Goal: Task Accomplishment & Management: Use online tool/utility

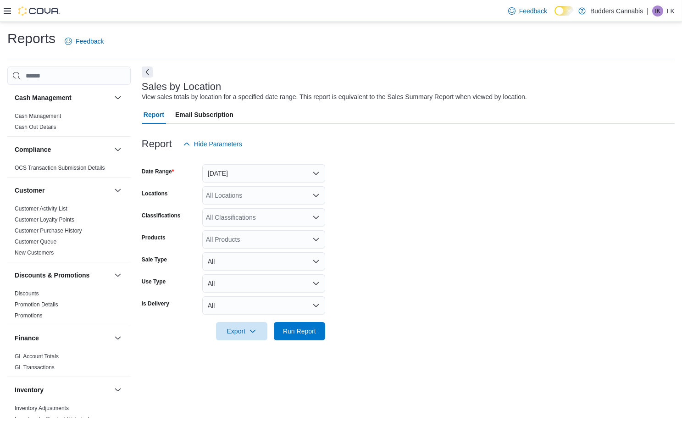
click at [256, 173] on button "[DATE]" at bounding box center [263, 173] width 123 height 18
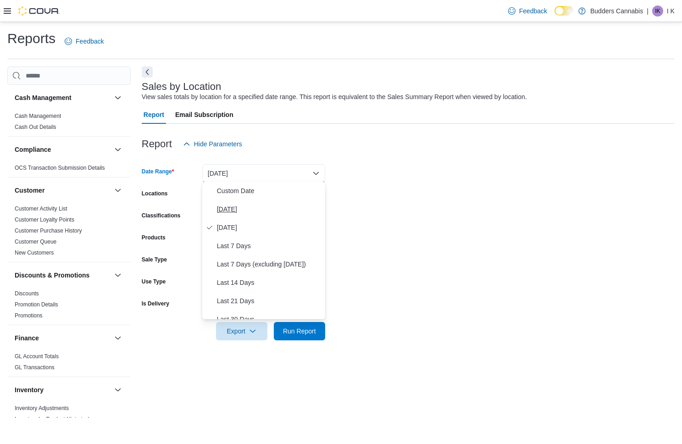
click at [240, 209] on span "[DATE]" at bounding box center [269, 209] width 105 height 11
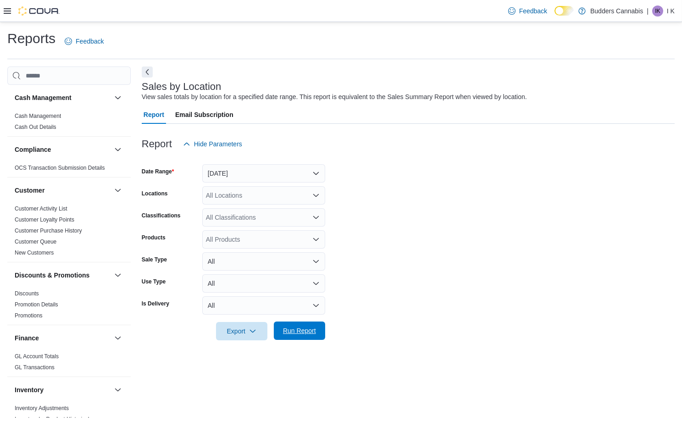
click at [304, 329] on span "Run Report" at bounding box center [299, 330] width 33 height 9
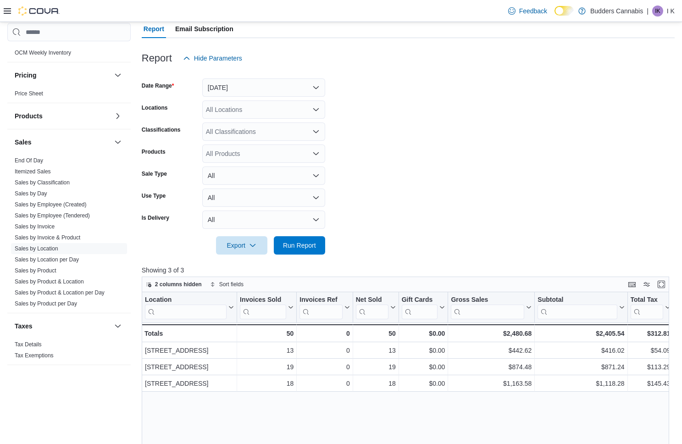
scroll to position [102, 0]
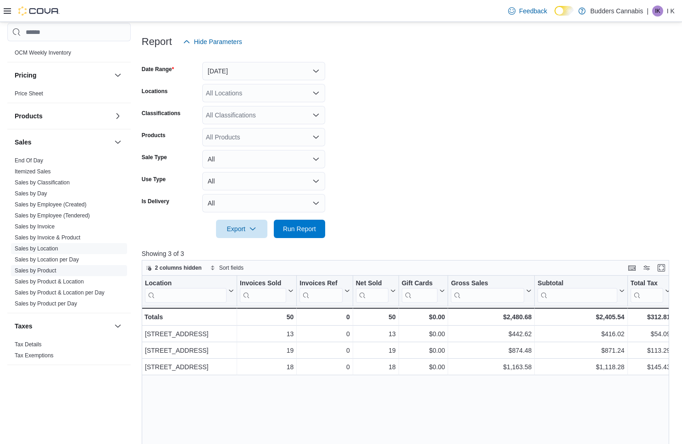
click at [43, 271] on link "Sales by Product" at bounding box center [36, 270] width 42 height 6
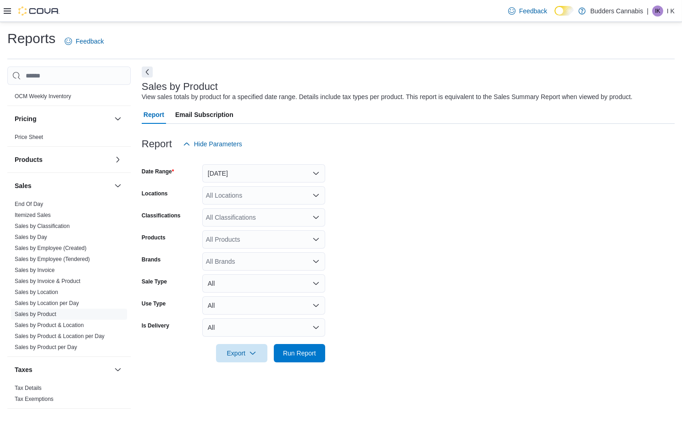
click at [266, 168] on button "[DATE]" at bounding box center [263, 173] width 123 height 18
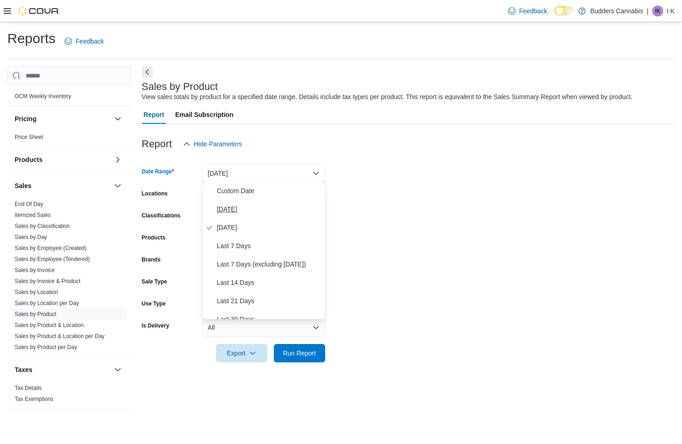
click at [258, 204] on span "[DATE]" at bounding box center [269, 209] width 105 height 11
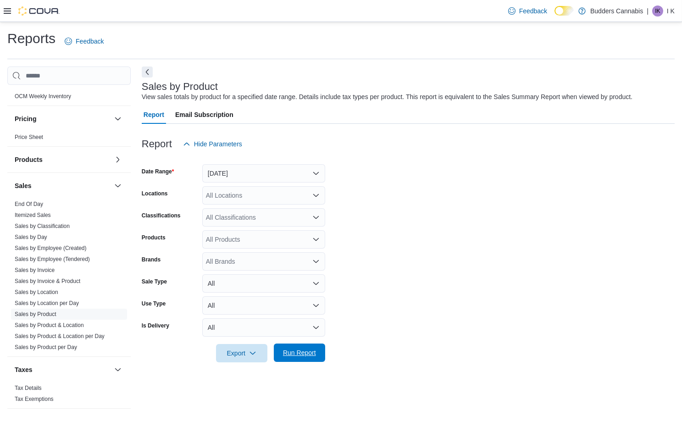
click at [311, 356] on span "Run Report" at bounding box center [299, 352] width 33 height 9
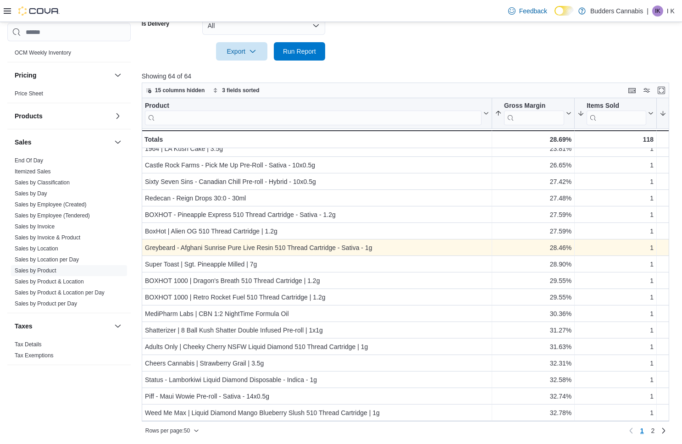
scroll to position [301, 0]
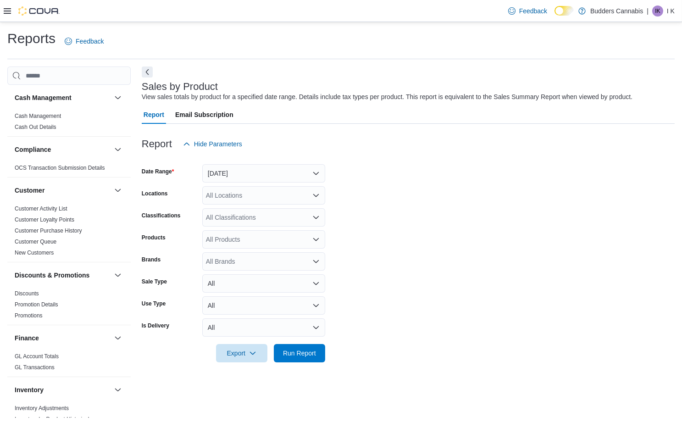
click at [245, 174] on button "[DATE]" at bounding box center [263, 173] width 123 height 18
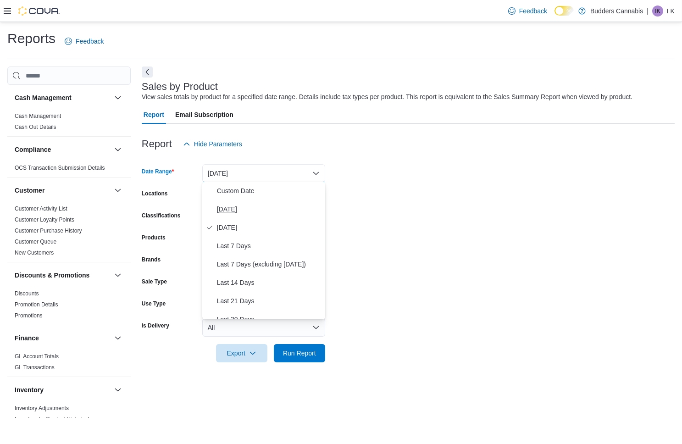
click at [238, 205] on span "[DATE]" at bounding box center [269, 209] width 105 height 11
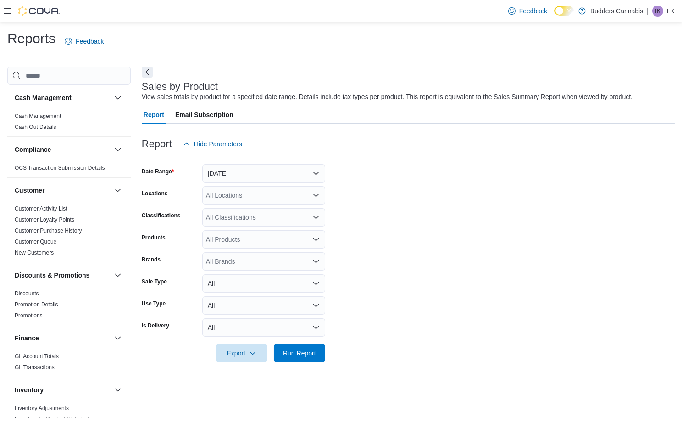
click at [245, 195] on div "All Locations" at bounding box center [263, 195] width 123 height 18
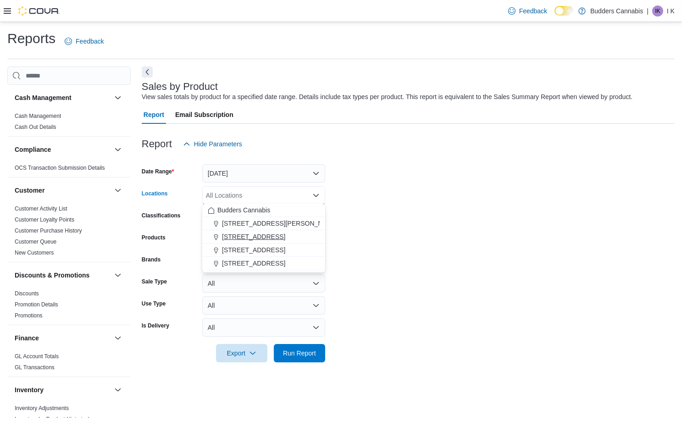
click at [247, 231] on button "[STREET_ADDRESS]" at bounding box center [263, 236] width 123 height 13
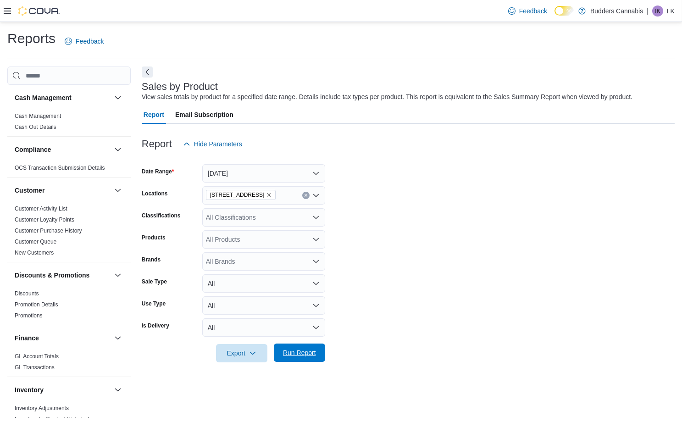
click at [301, 356] on span "Run Report" at bounding box center [299, 352] width 33 height 9
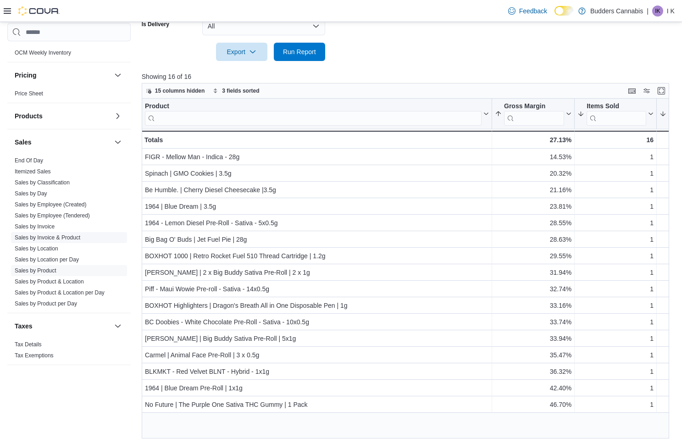
scroll to position [501, 0]
click at [77, 204] on link "Sales by Employee (Created)" at bounding box center [51, 204] width 72 height 6
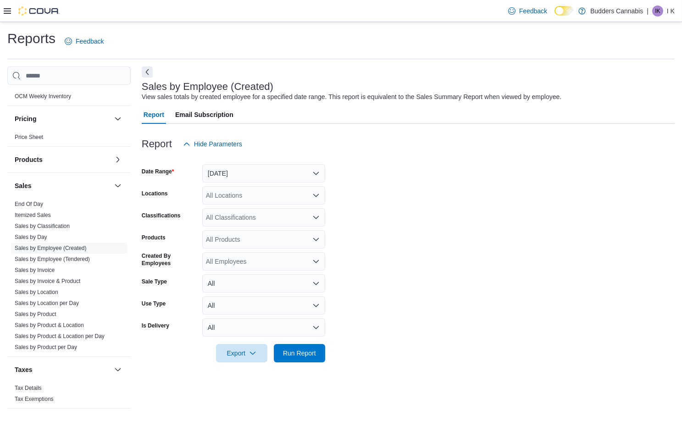
click at [234, 173] on button "[DATE]" at bounding box center [263, 173] width 123 height 18
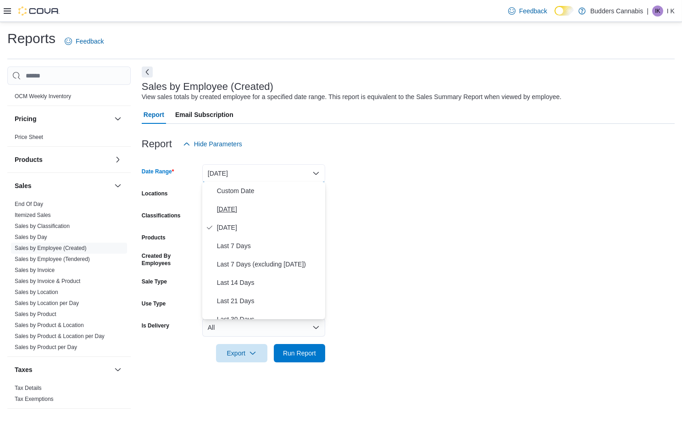
click at [227, 204] on span "[DATE]" at bounding box center [269, 209] width 105 height 11
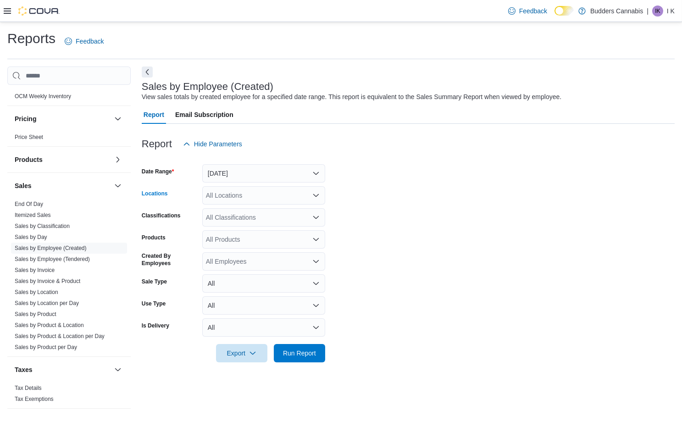
click at [241, 195] on div "All Locations" at bounding box center [263, 195] width 123 height 18
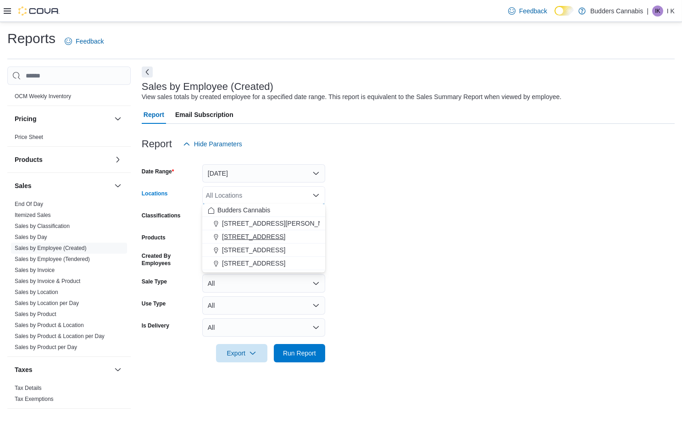
click at [238, 238] on span "[STREET_ADDRESS]" at bounding box center [253, 236] width 63 height 9
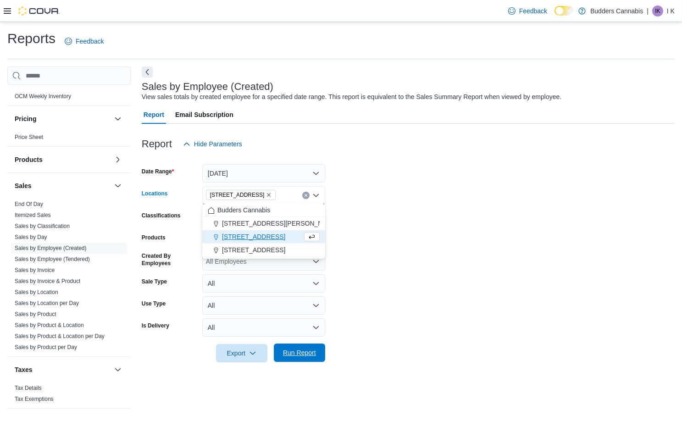
click at [301, 346] on span "Run Report" at bounding box center [299, 353] width 40 height 18
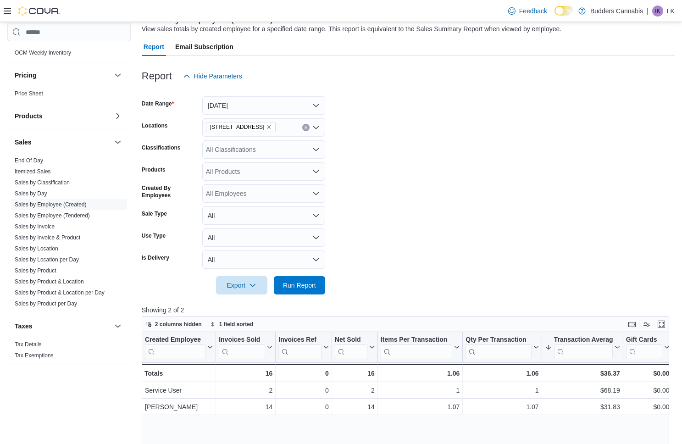
scroll to position [49, 0]
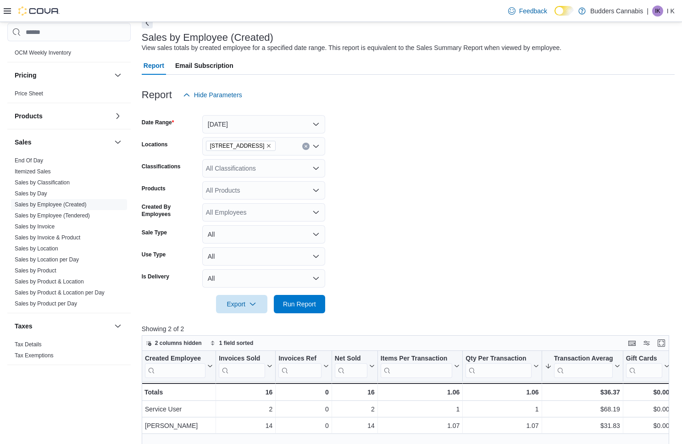
click at [304, 146] on button "Clear input" at bounding box center [305, 146] width 7 height 7
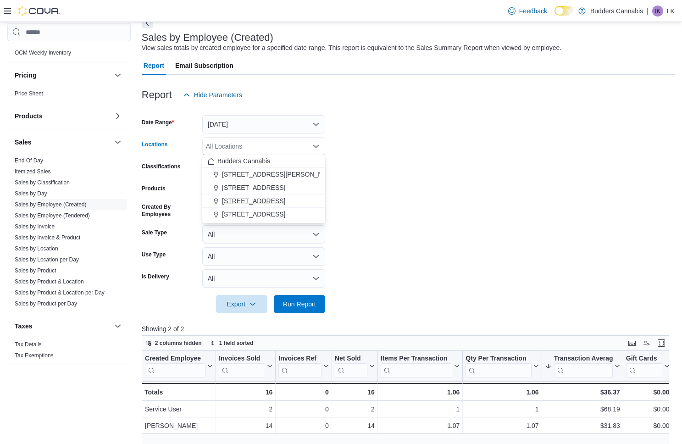
click at [278, 198] on span "[STREET_ADDRESS]" at bounding box center [253, 200] width 63 height 9
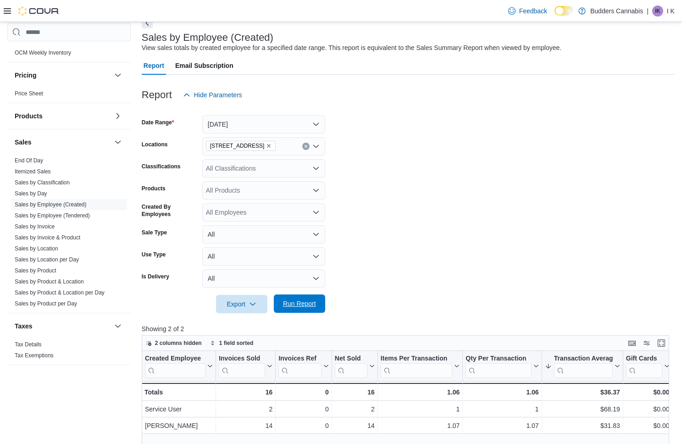
click at [306, 302] on span "Run Report" at bounding box center [299, 303] width 33 height 9
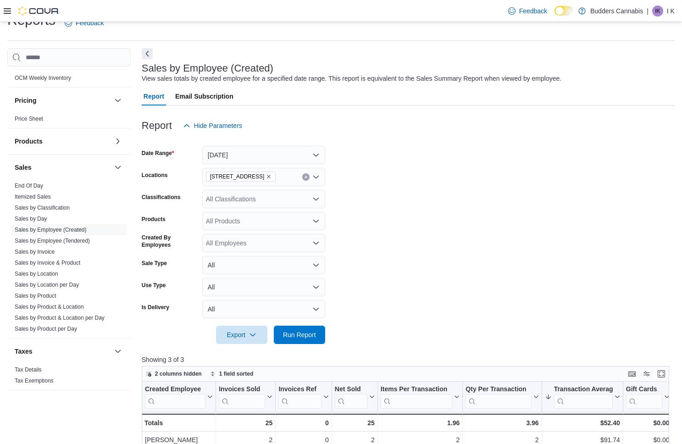
scroll to position [11, 0]
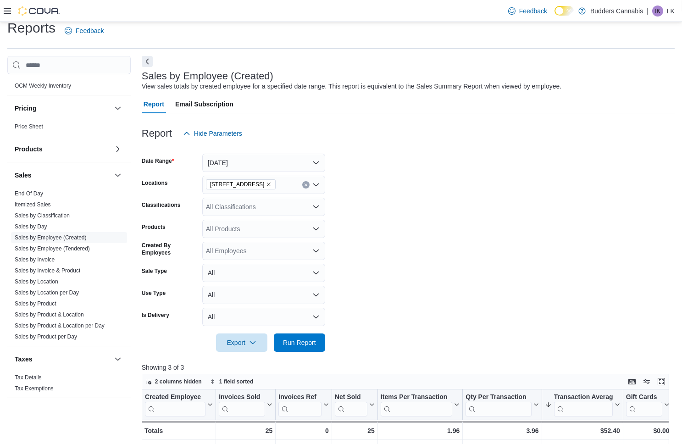
click at [306, 184] on icon "Clear input" at bounding box center [306, 185] width 4 height 4
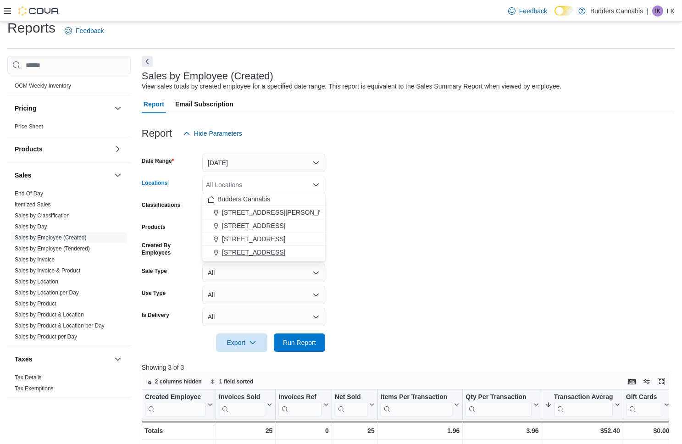
click at [285, 250] on span "[STREET_ADDRESS]" at bounding box center [253, 252] width 63 height 9
click at [305, 344] on span "Run Report" at bounding box center [299, 342] width 33 height 9
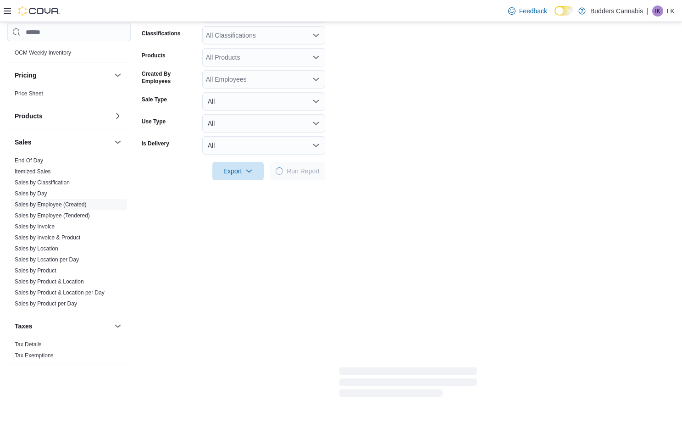
scroll to position [194, 0]
